Goal: Check status: Check status

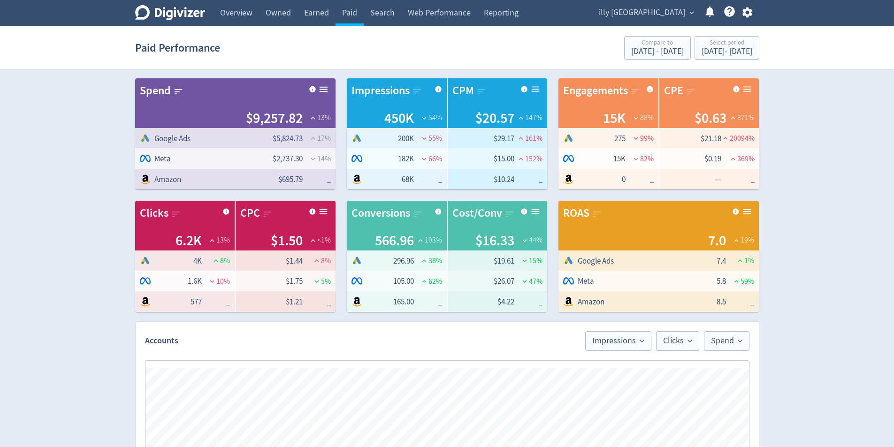
scroll to position [0, 982]
click at [733, 59] on div "Paid Performance Compare to [DATE] - [DATE] Select period [DATE] - [DATE]" at bounding box center [447, 48] width 624 height 30
click at [724, 47] on div "[DATE] - [DATE]" at bounding box center [727, 51] width 51 height 8
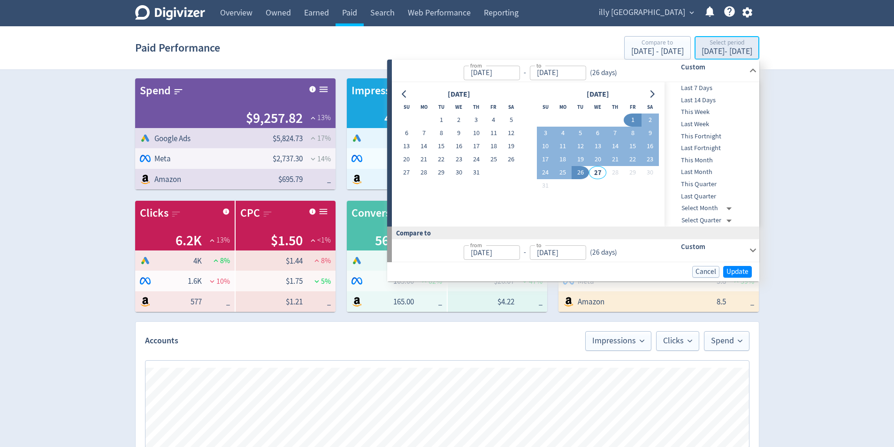
type input "[DATE]"
click at [635, 118] on button "1" at bounding box center [632, 120] width 17 height 13
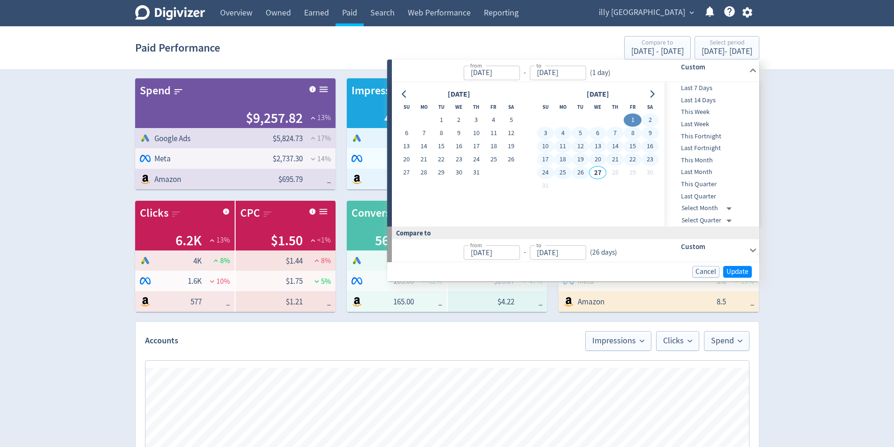
click at [581, 171] on button "26" at bounding box center [580, 172] width 17 height 13
type input "[DATE]"
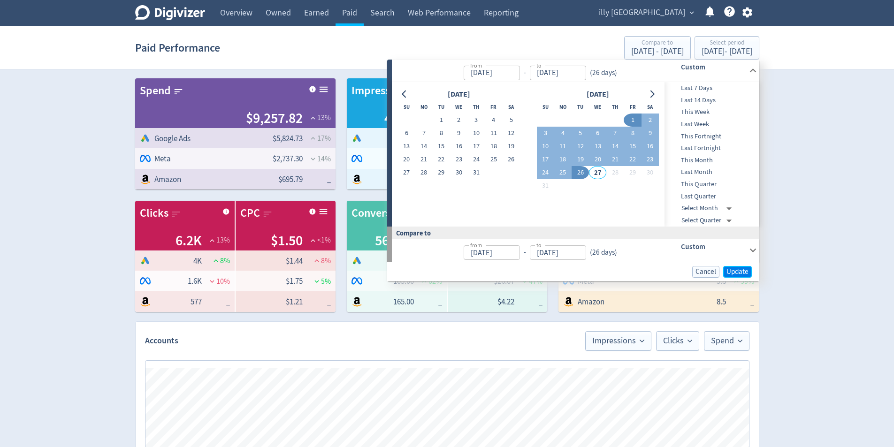
click at [747, 269] on span "Update" at bounding box center [738, 272] width 22 height 7
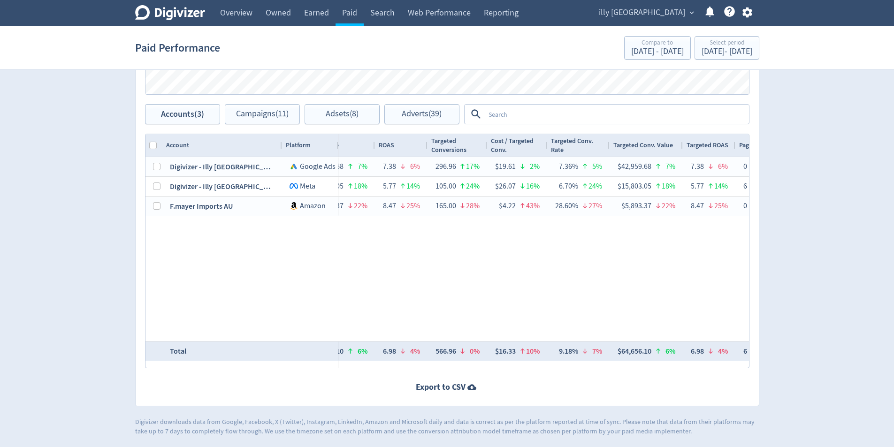
scroll to position [0, 1433]
